Goal: Information Seeking & Learning: Learn about a topic

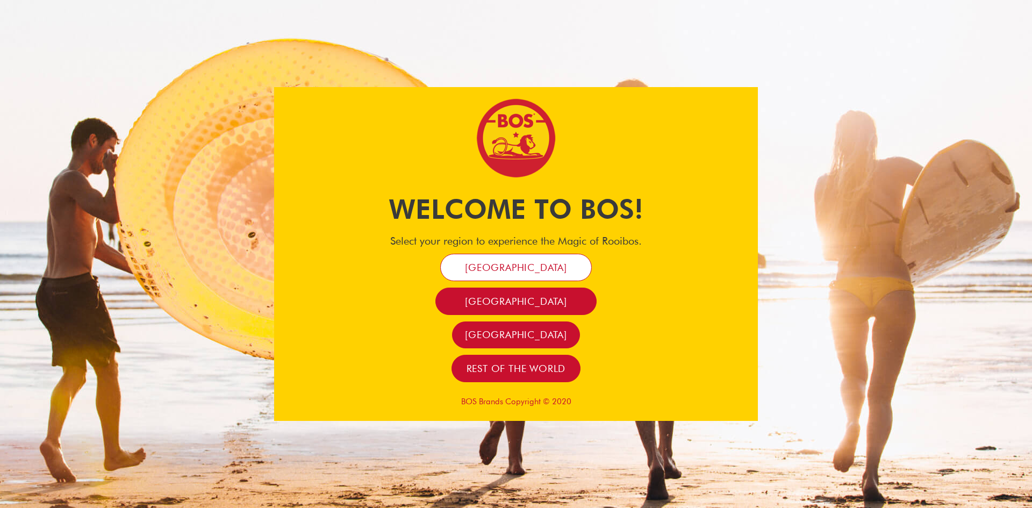
click at [527, 267] on span "[GEOGRAPHIC_DATA]" at bounding box center [516, 267] width 102 height 12
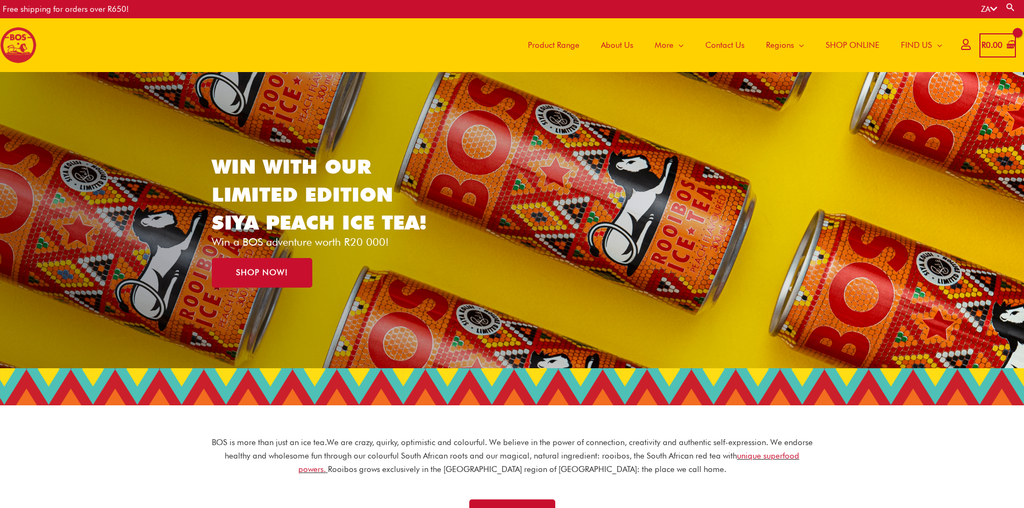
click at [541, 46] on span "Product Range" at bounding box center [554, 45] width 52 height 32
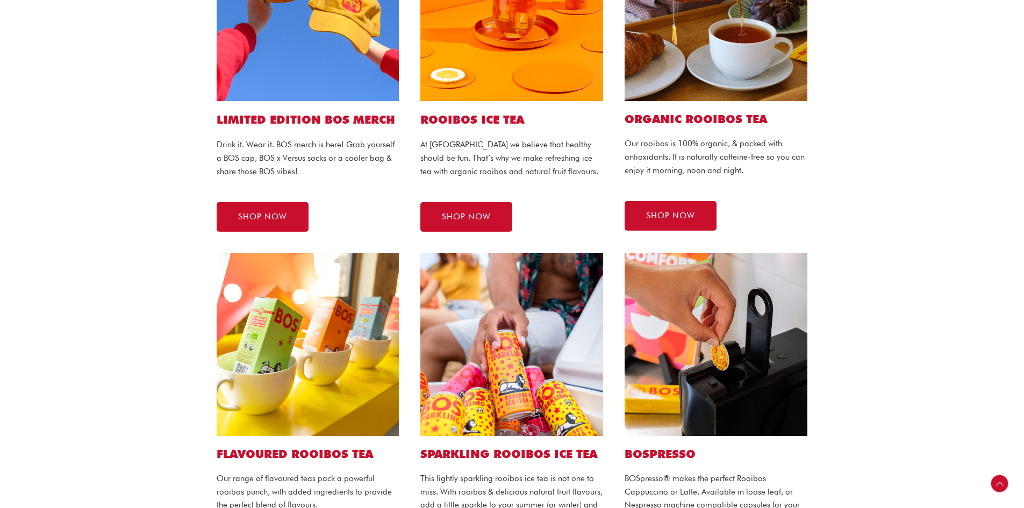
scroll to position [376, 0]
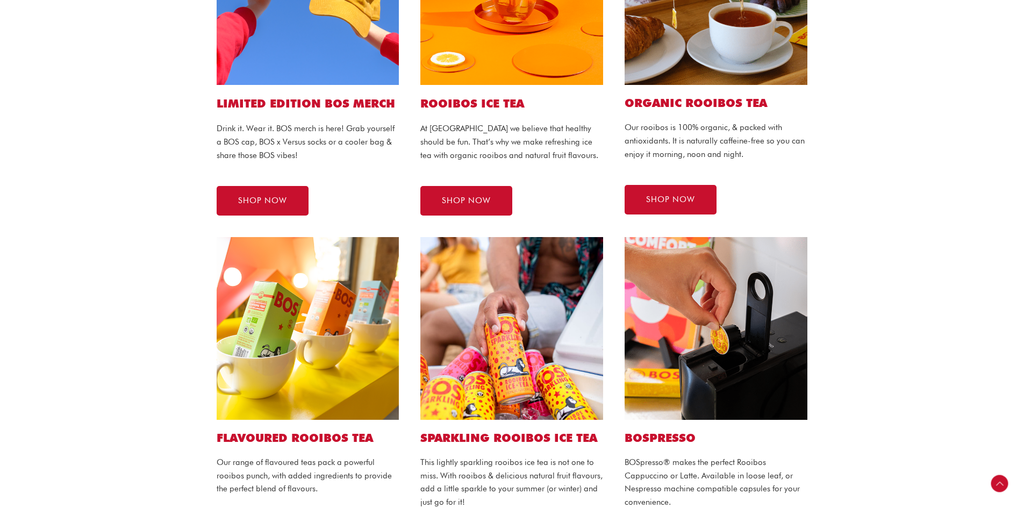
click at [138, 263] on section "Flavoured ROOIBOS TEA Our range of flavoured teas pack a powerful rooibos punch…" at bounding box center [512, 399] width 1024 height 347
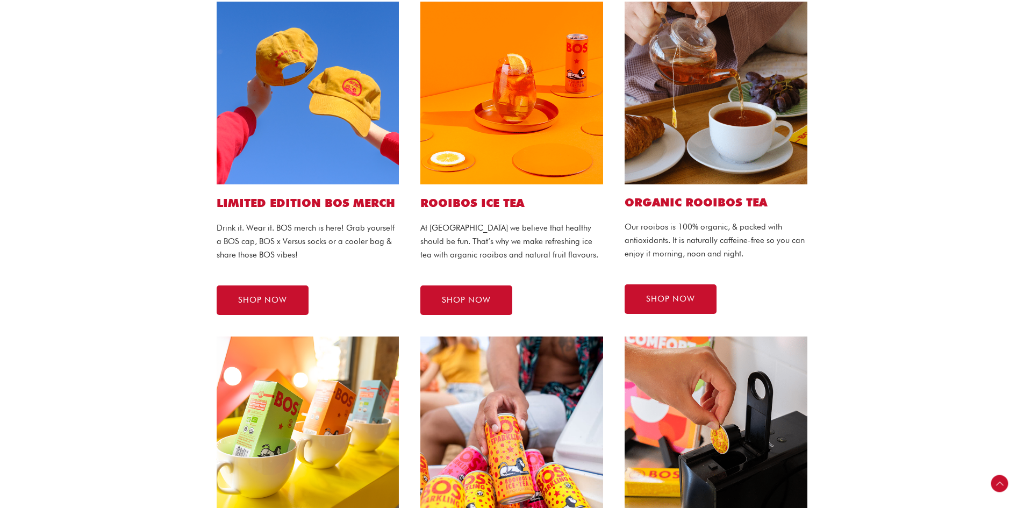
scroll to position [258, 0]
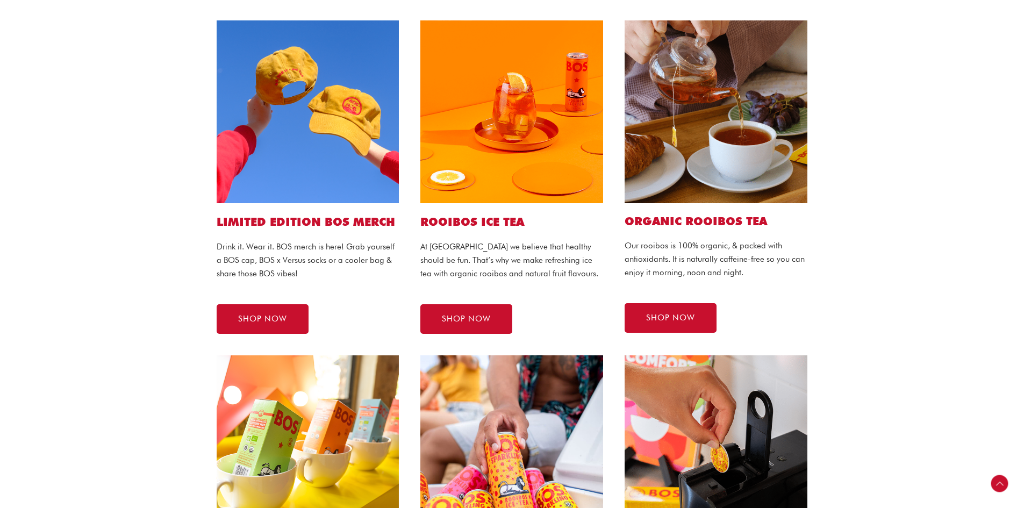
click at [479, 221] on h1 "ROOIBOS ICE TEA" at bounding box center [511, 222] width 183 height 16
click at [465, 315] on span "SHOP NOW" at bounding box center [466, 319] width 49 height 8
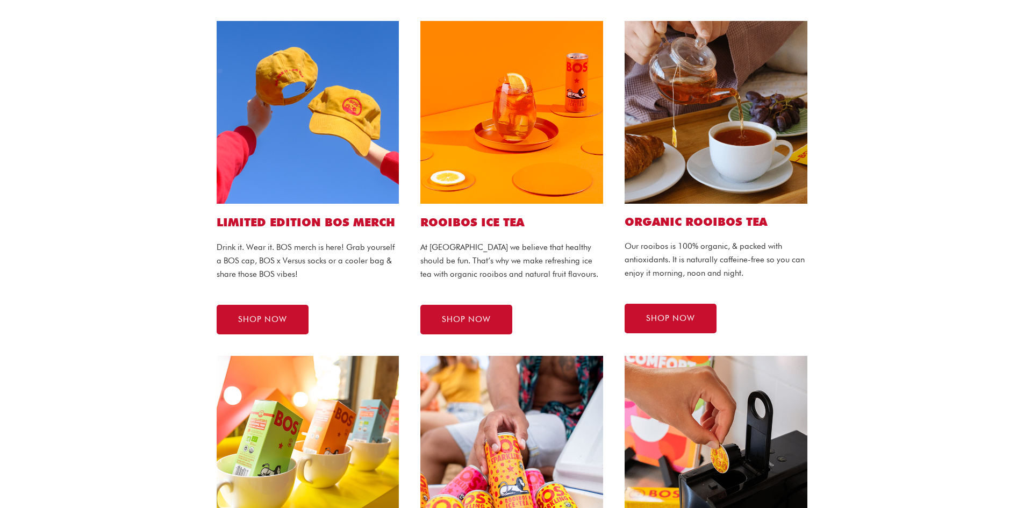
scroll to position [258, 0]
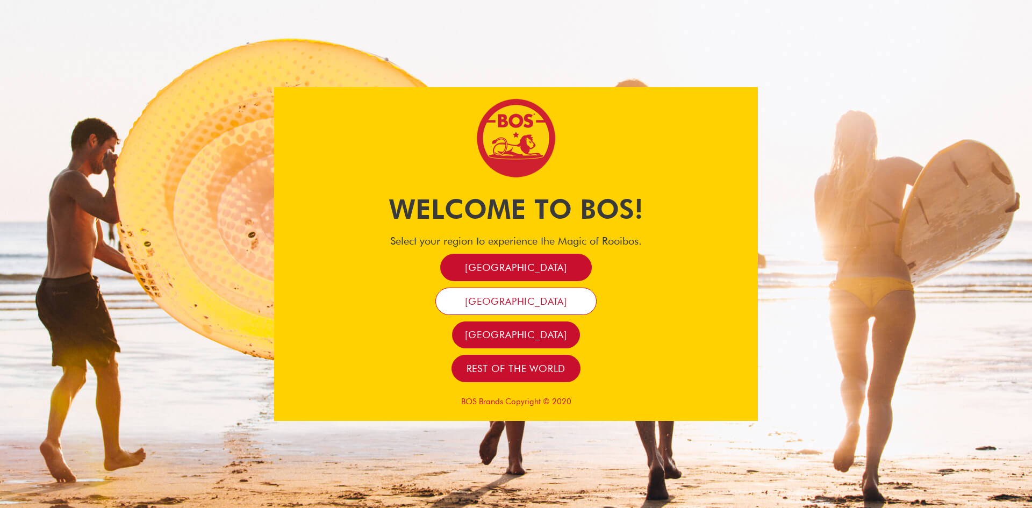
click at [523, 300] on span "[GEOGRAPHIC_DATA]" at bounding box center [516, 301] width 102 height 12
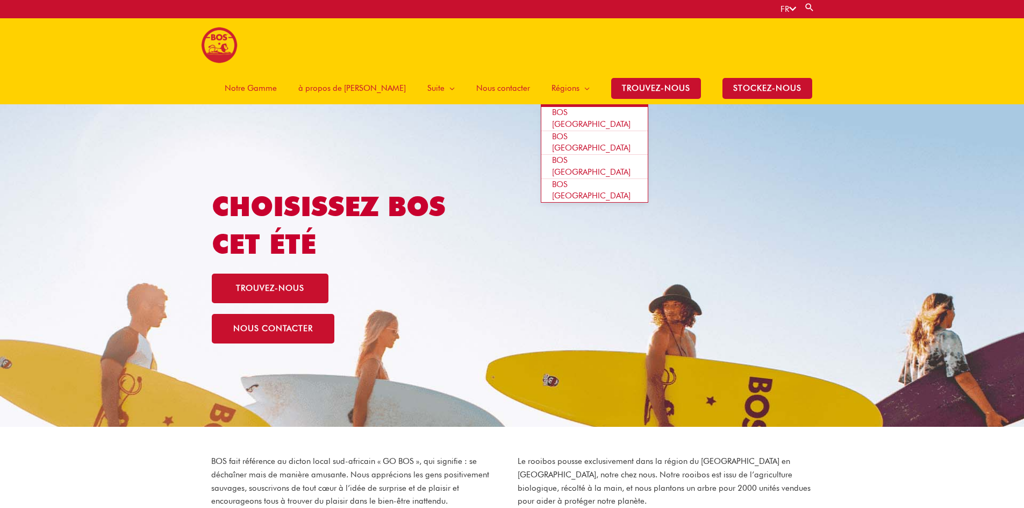
click at [586, 155] on span "BOS [GEOGRAPHIC_DATA]" at bounding box center [591, 165] width 78 height 21
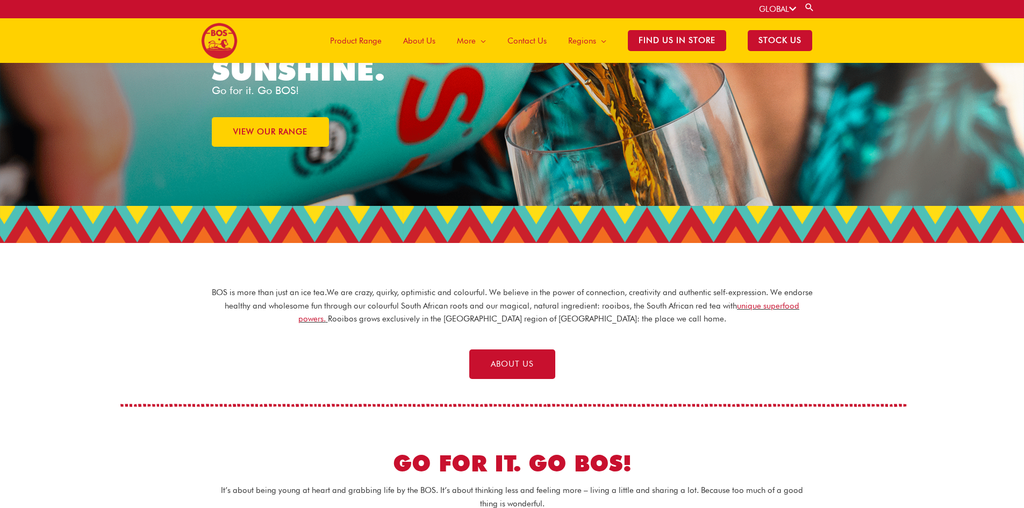
scroll to position [104, 0]
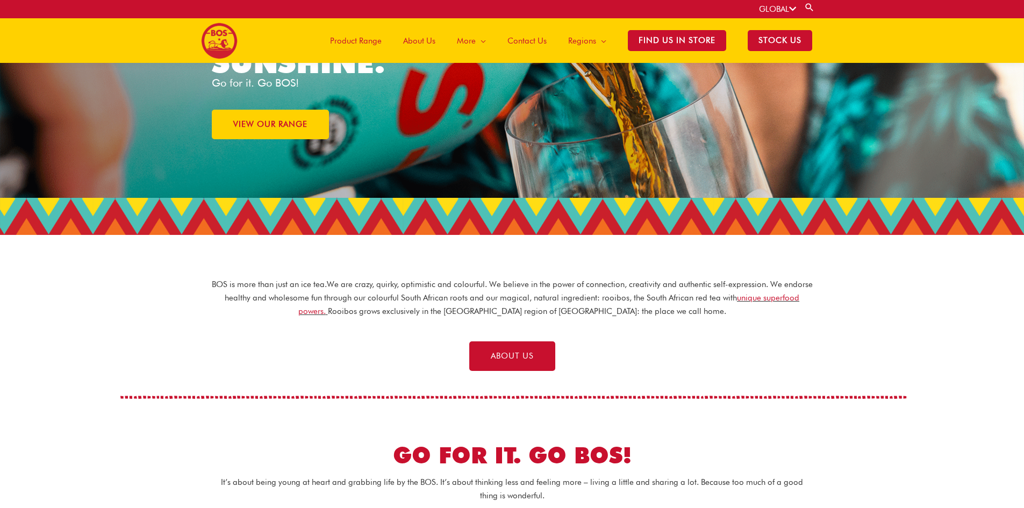
click at [511, 280] on p "BOS is more than just an ice tea. We are crazy, quirky, optimistic and colourfu…" at bounding box center [512, 298] width 602 height 40
click at [509, 298] on p "BOS is more than just an ice tea. We are crazy, quirky, optimistic and colourfu…" at bounding box center [512, 298] width 602 height 40
click at [508, 309] on p "BOS is more than just an ice tea. We are crazy, quirky, optimistic and colourfu…" at bounding box center [512, 298] width 602 height 40
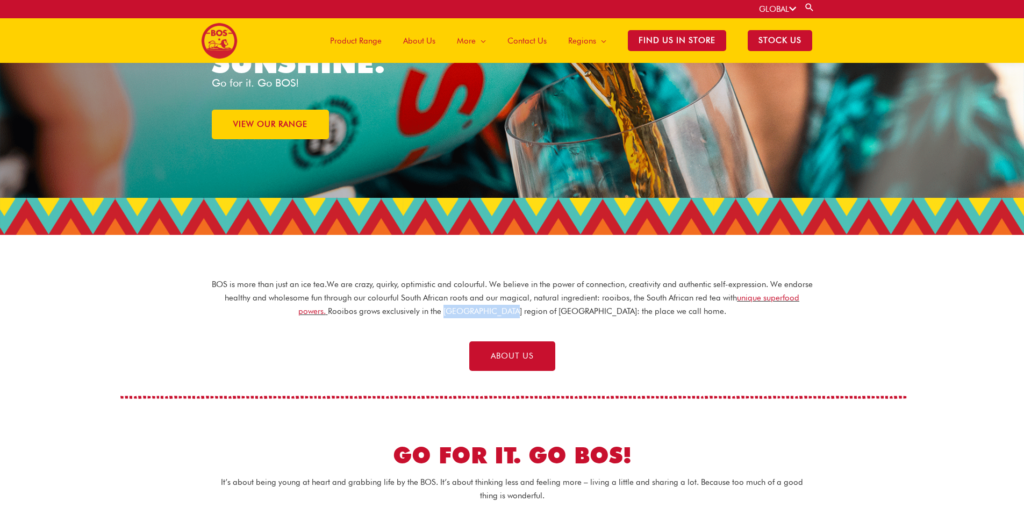
drag, startPoint x: 483, startPoint y: 312, endPoint x: 543, endPoint y: 312, distance: 59.6
click at [543, 312] on p "BOS is more than just an ice tea. We are crazy, quirky, optimistic and colourfu…" at bounding box center [512, 298] width 602 height 40
click at [530, 313] on p "BOS is more than just an ice tea. We are crazy, quirky, optimistic and colourfu…" at bounding box center [512, 298] width 602 height 40
drag, startPoint x: 481, startPoint y: 310, endPoint x: 543, endPoint y: 311, distance: 62.3
click at [543, 311] on p "BOS is more than just an ice tea. We are crazy, quirky, optimistic and colourfu…" at bounding box center [512, 298] width 602 height 40
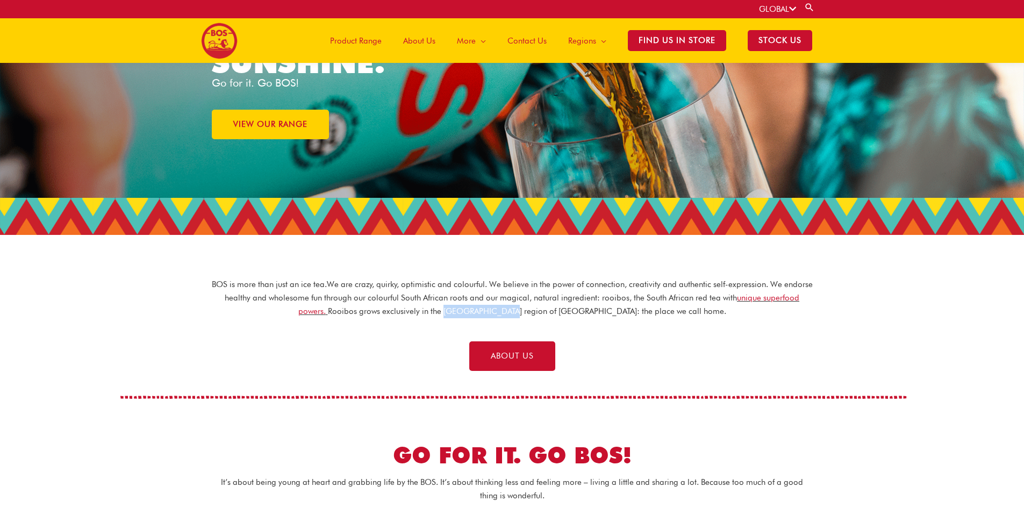
click at [524, 313] on p "BOS is more than just an ice tea. We are crazy, quirky, optimistic and colourfu…" at bounding box center [512, 298] width 602 height 40
drag, startPoint x: 482, startPoint y: 312, endPoint x: 545, endPoint y: 312, distance: 62.9
click at [545, 312] on p "BOS is more than just an ice tea. We are crazy, quirky, optimistic and colourfu…" at bounding box center [512, 298] width 602 height 40
click at [507, 311] on p "BOS is more than just an ice tea. We are crazy, quirky, optimistic and colourfu…" at bounding box center [512, 298] width 602 height 40
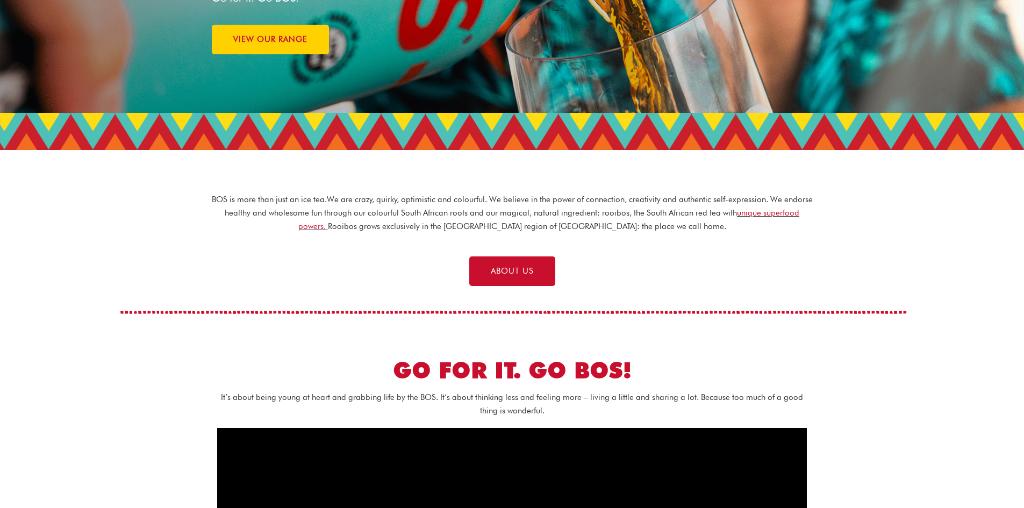
scroll to position [0, 0]
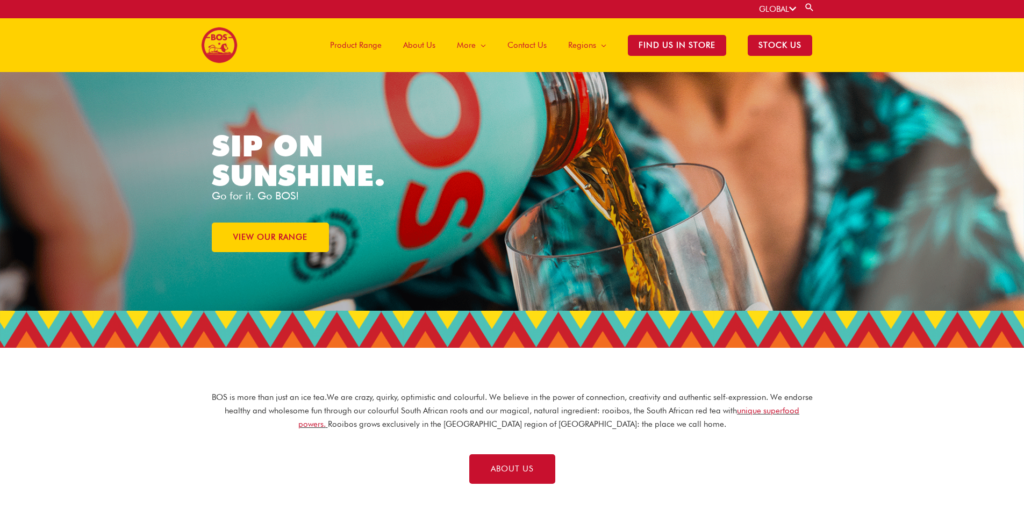
click at [429, 45] on span "About Us" at bounding box center [419, 45] width 32 height 32
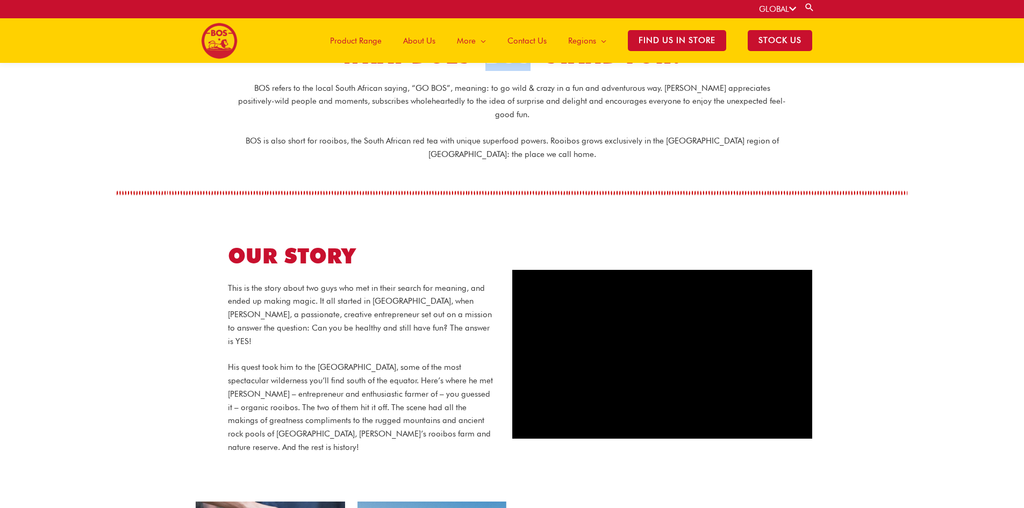
scroll to position [319, 0]
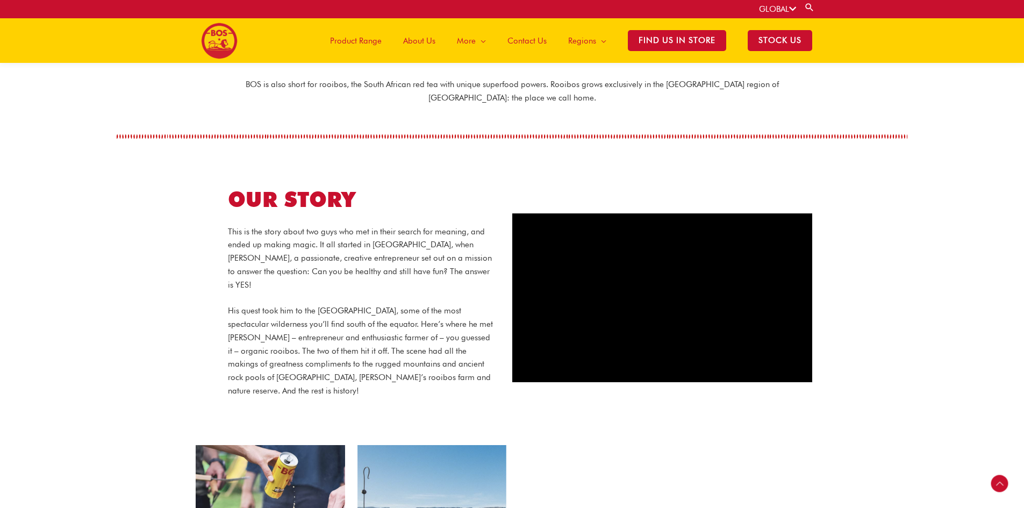
click at [347, 304] on p "His quest took him to the [GEOGRAPHIC_DATA], some of the most spectacular wilde…" at bounding box center [362, 350] width 268 height 93
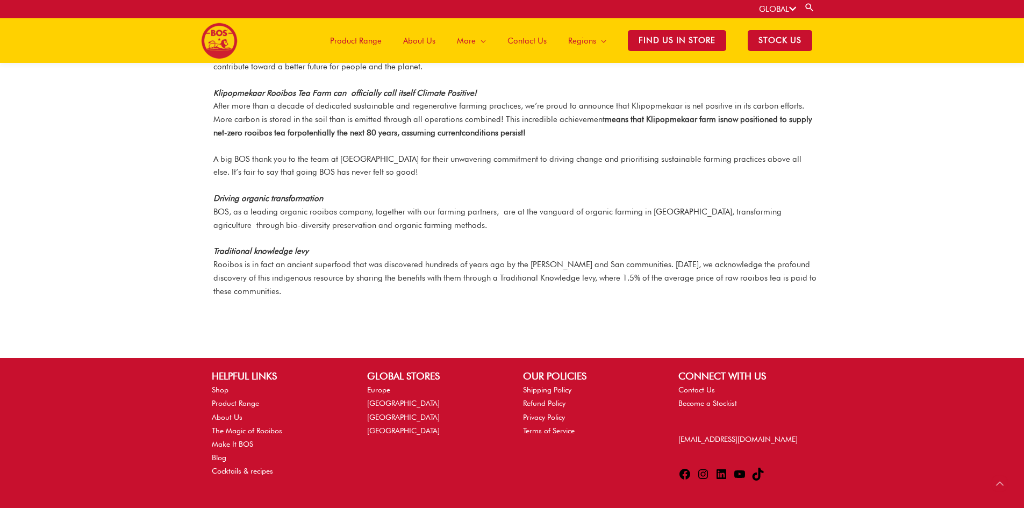
scroll to position [1319, 0]
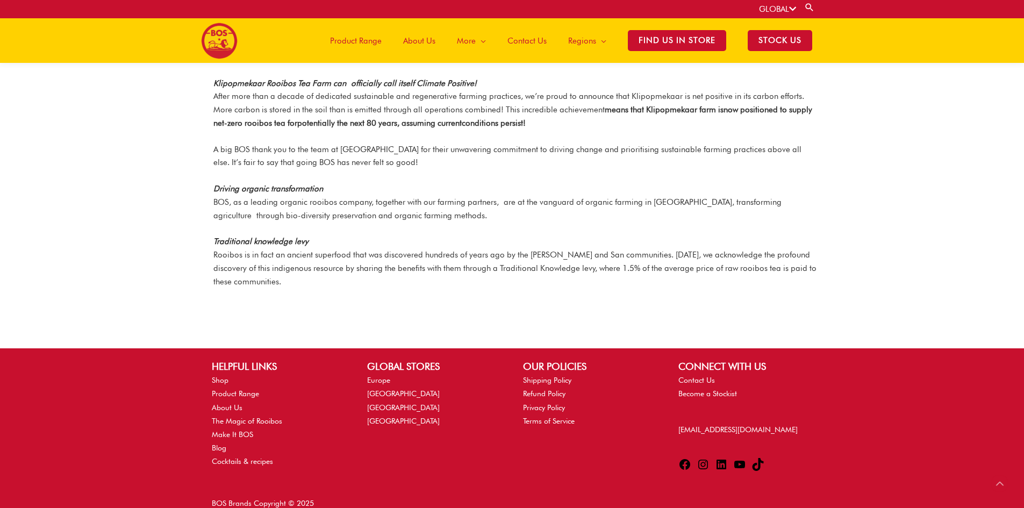
click at [266, 192] on p "Driving organic transformation BOS, as a leading organic rooibos company, toget…" at bounding box center [514, 202] width 603 height 40
click at [488, 240] on p "Traditional knowledge levy Rooibos is in fact an ancient superfood that was dis…" at bounding box center [514, 261] width 603 height 53
click at [492, 238] on p "Traditional knowledge levy Rooibos is in fact an ancient superfood that was dis…" at bounding box center [514, 261] width 603 height 53
drag, startPoint x: 466, startPoint y: 242, endPoint x: 565, endPoint y: 241, distance: 98.3
click at [565, 241] on p "Traditional knowledge levy Rooibos is in fact an ancient superfood that was dis…" at bounding box center [514, 261] width 603 height 53
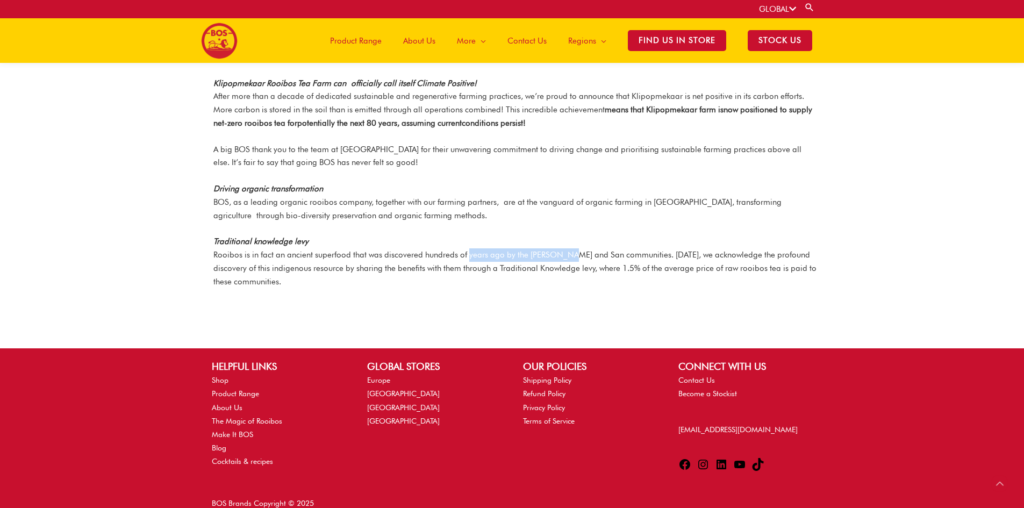
click at [565, 241] on p "Traditional knowledge levy Rooibos is in fact an ancient superfood that was dis…" at bounding box center [514, 261] width 603 height 53
drag, startPoint x: 467, startPoint y: 242, endPoint x: 560, endPoint y: 239, distance: 93.0
click at [560, 239] on p "Traditional knowledge levy Rooibos is in fact an ancient superfood that was dis…" at bounding box center [514, 261] width 603 height 53
click at [560, 241] on p "Traditional knowledge levy Rooibos is in fact an ancient superfood that was dis…" at bounding box center [514, 261] width 603 height 53
drag, startPoint x: 562, startPoint y: 241, endPoint x: 466, endPoint y: 241, distance: 95.6
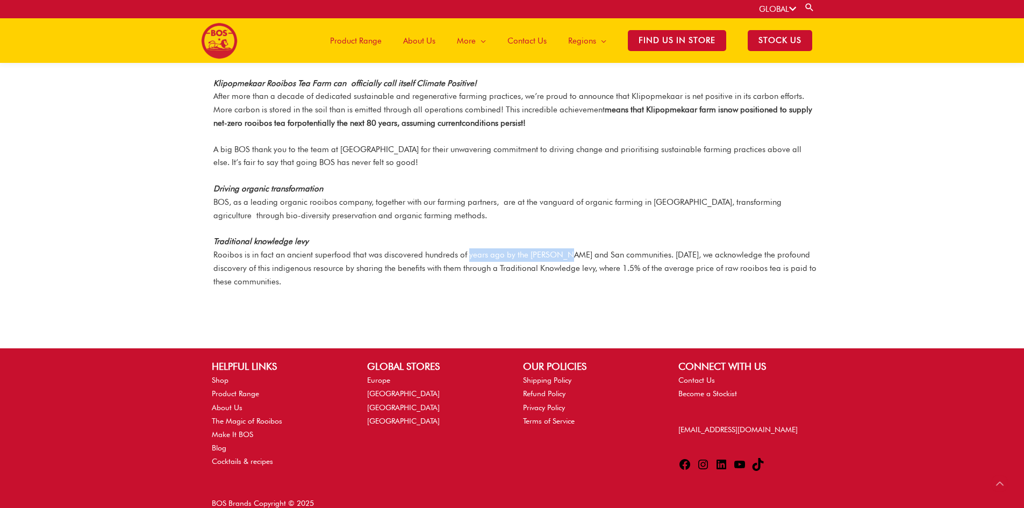
click at [467, 245] on p "Traditional knowledge levy Rooibos is in fact an ancient superfood that was dis…" at bounding box center [514, 261] width 603 height 53
click at [466, 240] on p "Traditional knowledge levy Rooibos is in fact an ancient superfood that was dis…" at bounding box center [514, 261] width 603 height 53
drag, startPoint x: 467, startPoint y: 241, endPoint x: 564, endPoint y: 241, distance: 96.2
click at [564, 241] on p "Traditional knowledge levy Rooibos is in fact an ancient superfood that was dis…" at bounding box center [514, 261] width 603 height 53
click at [544, 244] on p "Traditional knowledge levy Rooibos is in fact an ancient superfood that was dis…" at bounding box center [514, 261] width 603 height 53
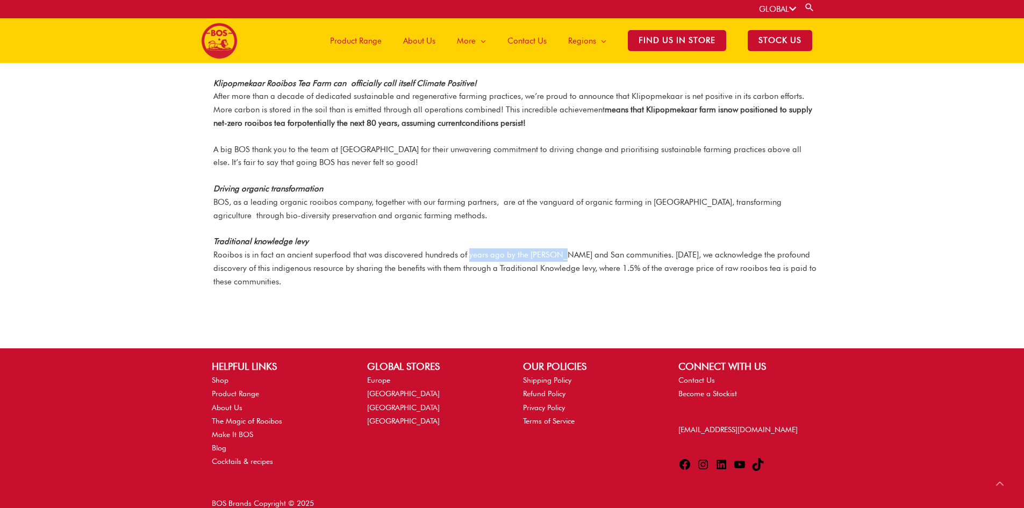
drag, startPoint x: 467, startPoint y: 244, endPoint x: 561, endPoint y: 238, distance: 94.2
click at [561, 238] on p "Traditional knowledge levy Rooibos is in fact an ancient superfood that was dis…" at bounding box center [514, 261] width 603 height 53
drag, startPoint x: 557, startPoint y: 241, endPoint x: 595, endPoint y: 217, distance: 44.7
click at [558, 241] on p "Traditional knowledge levy Rooibos is in fact an ancient superfood that was dis…" at bounding box center [514, 261] width 603 height 53
click at [630, 202] on p "Driving organic transformation BOS, as a leading organic rooibos company, toget…" at bounding box center [514, 202] width 603 height 40
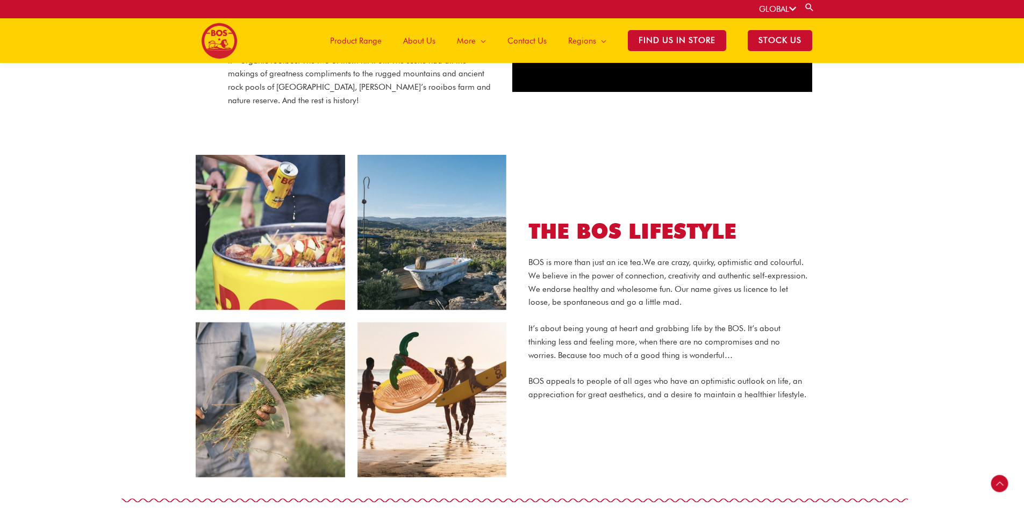
scroll to position [459, 0]
